Goal: Transaction & Acquisition: Obtain resource

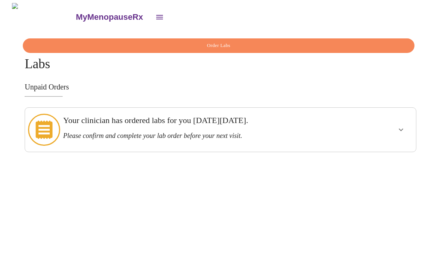
click at [402, 127] on icon "show more" at bounding box center [400, 129] width 9 height 9
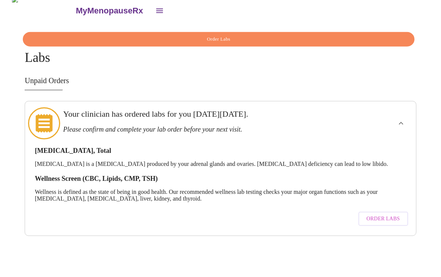
scroll to position [12, 0]
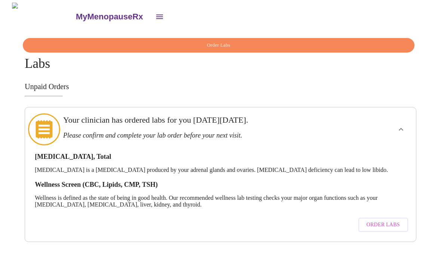
click at [399, 221] on span "Order Labs" at bounding box center [382, 225] width 33 height 9
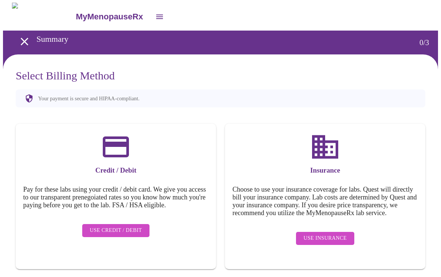
click at [334, 236] on button "Use Insurance" at bounding box center [325, 239] width 58 height 13
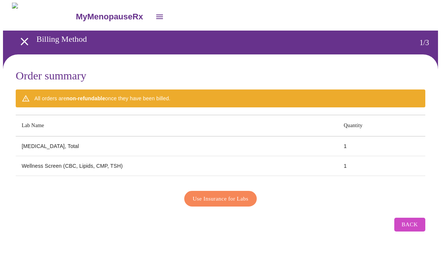
click at [230, 195] on span "Use Insurance for Labs" at bounding box center [221, 200] width 56 height 10
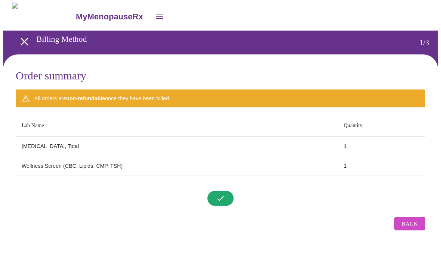
scroll to position [0, 0]
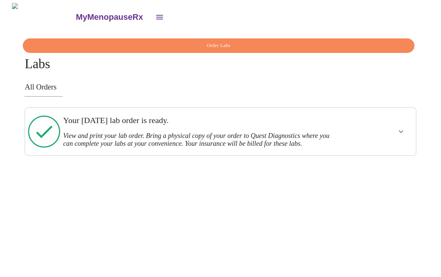
click at [403, 128] on icon "show more" at bounding box center [400, 131] width 9 height 9
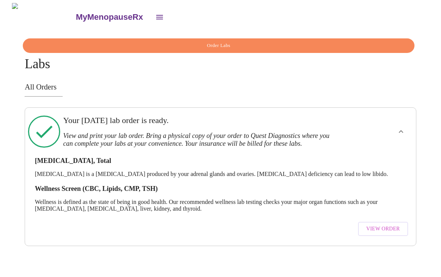
click at [392, 225] on span "View Order" at bounding box center [383, 229] width 34 height 9
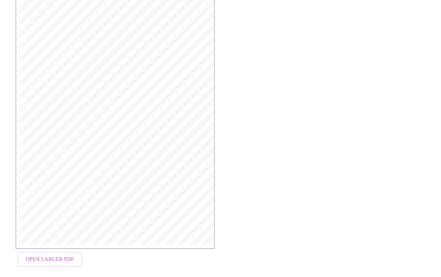
scroll to position [144, 0]
click at [45, 264] on button "Open Larger PDF" at bounding box center [50, 258] width 65 height 15
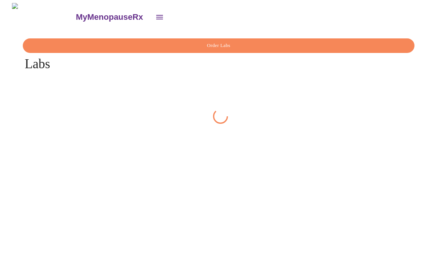
scroll to position [0, 0]
